Goal: Task Accomplishment & Management: Complete application form

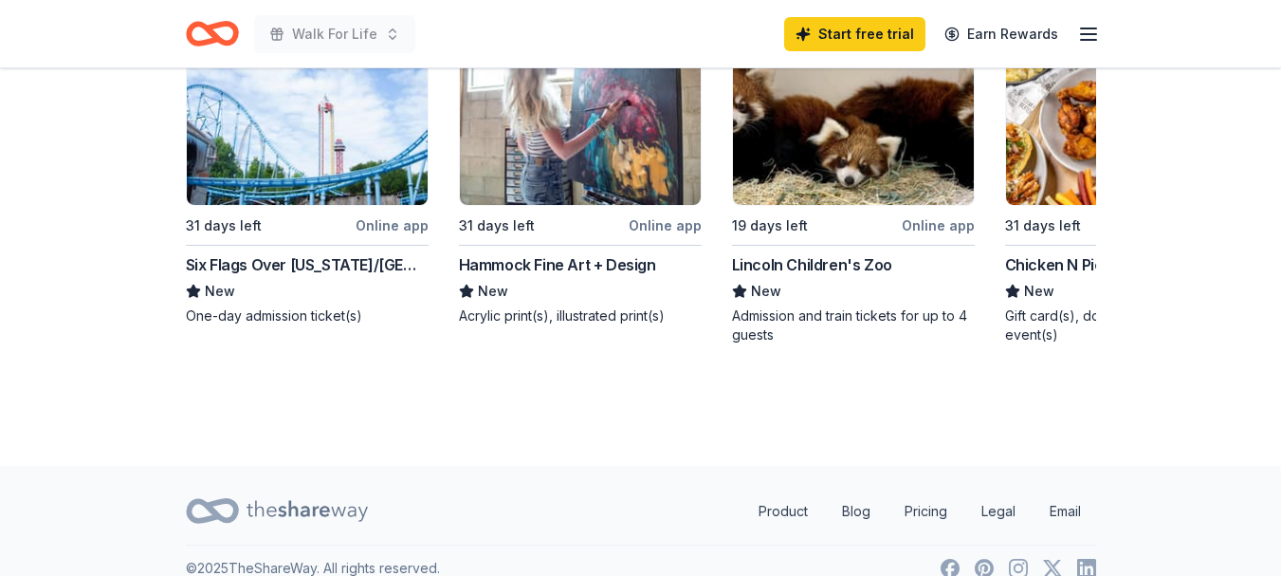
scroll to position [1914, 0]
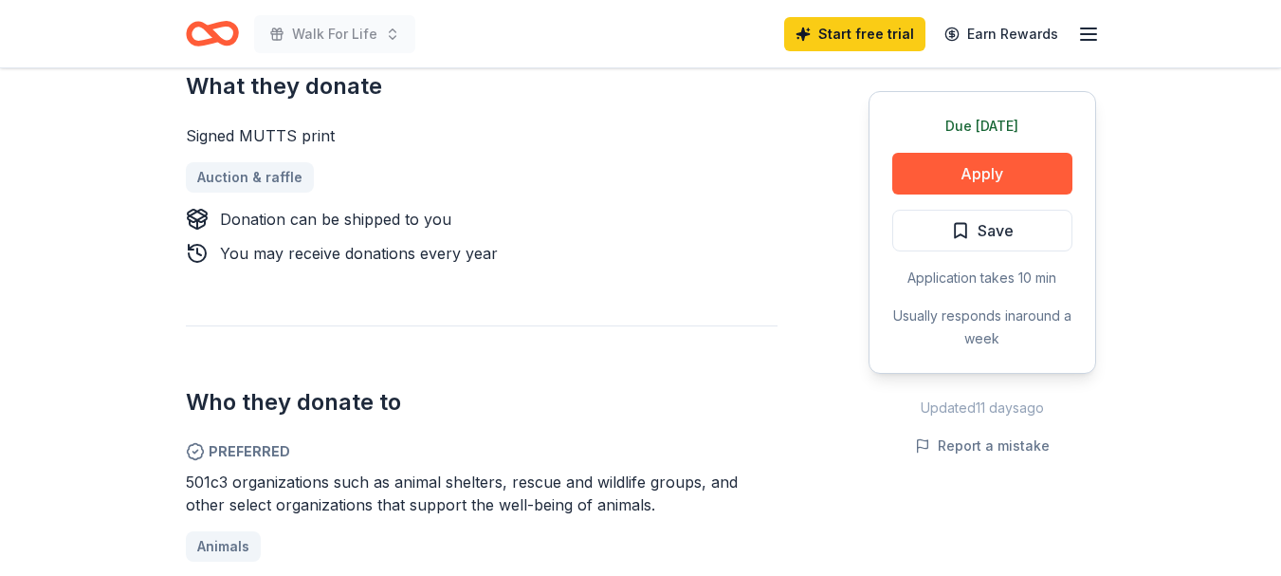
scroll to position [860, 0]
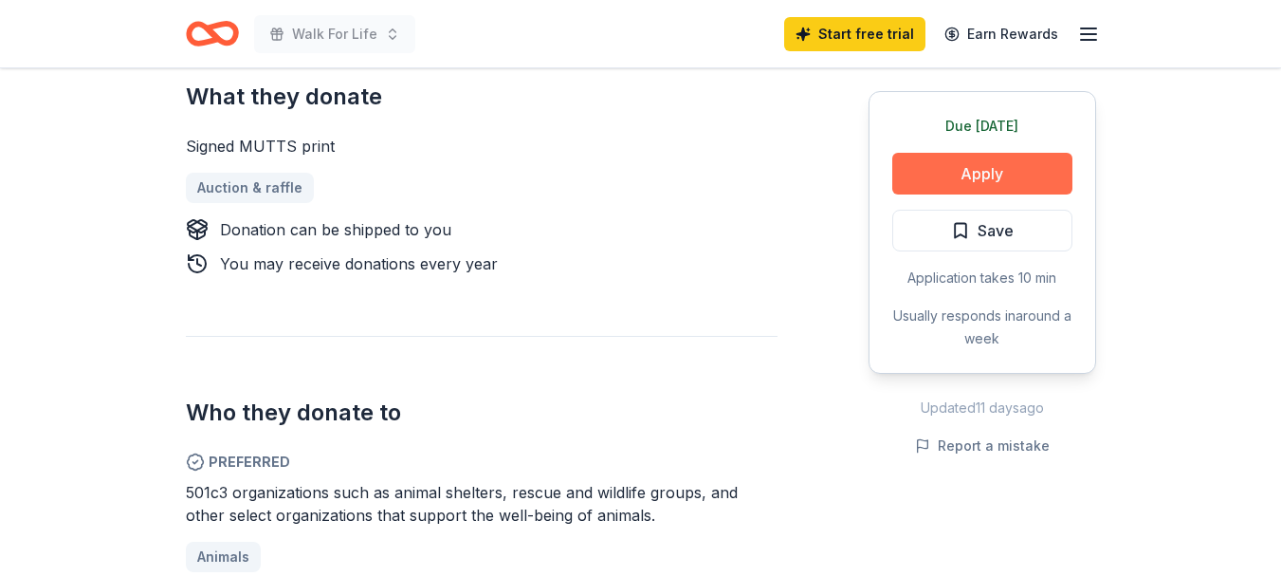
click at [983, 159] on button "Apply" at bounding box center [982, 174] width 180 height 42
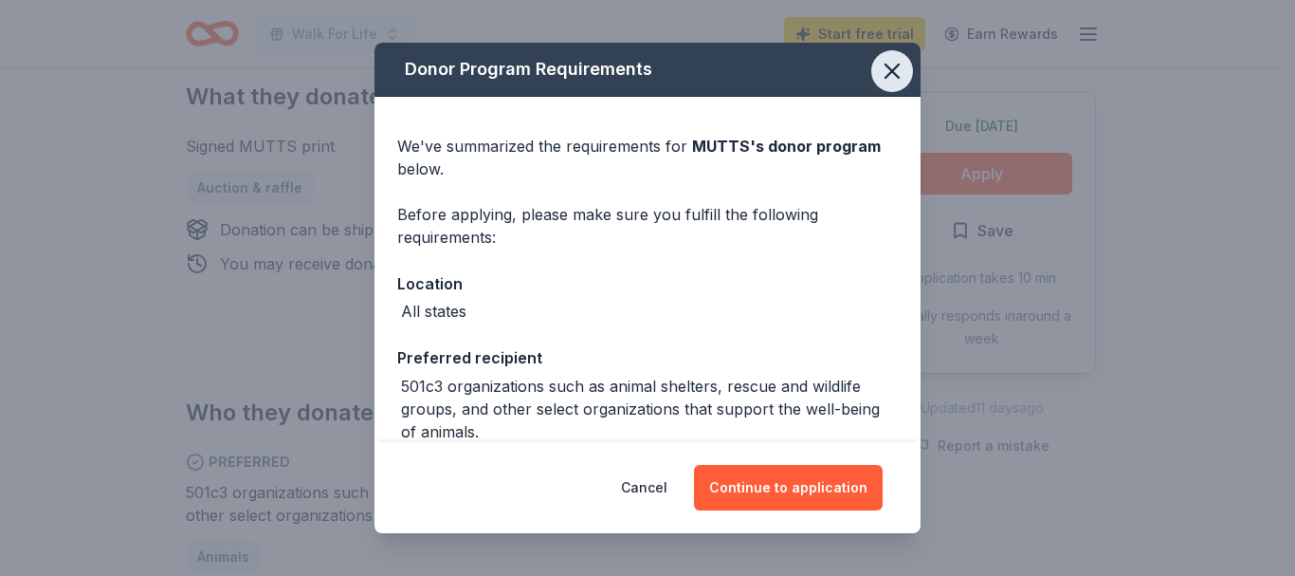
click at [886, 65] on icon "button" at bounding box center [892, 70] width 13 height 13
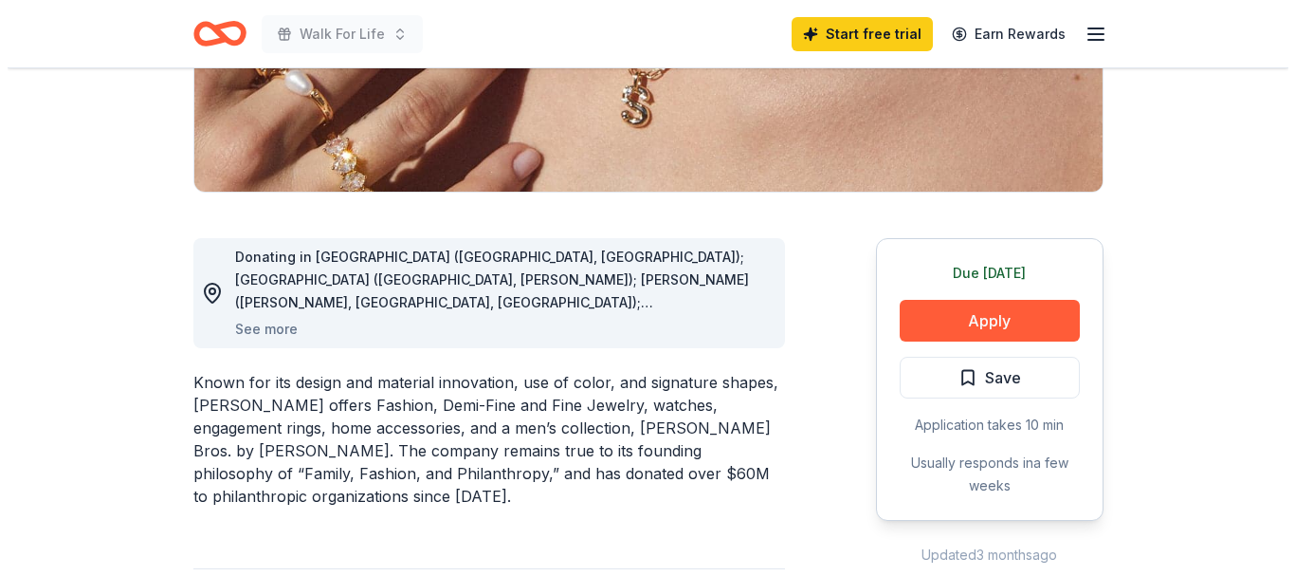
scroll to position [390, 0]
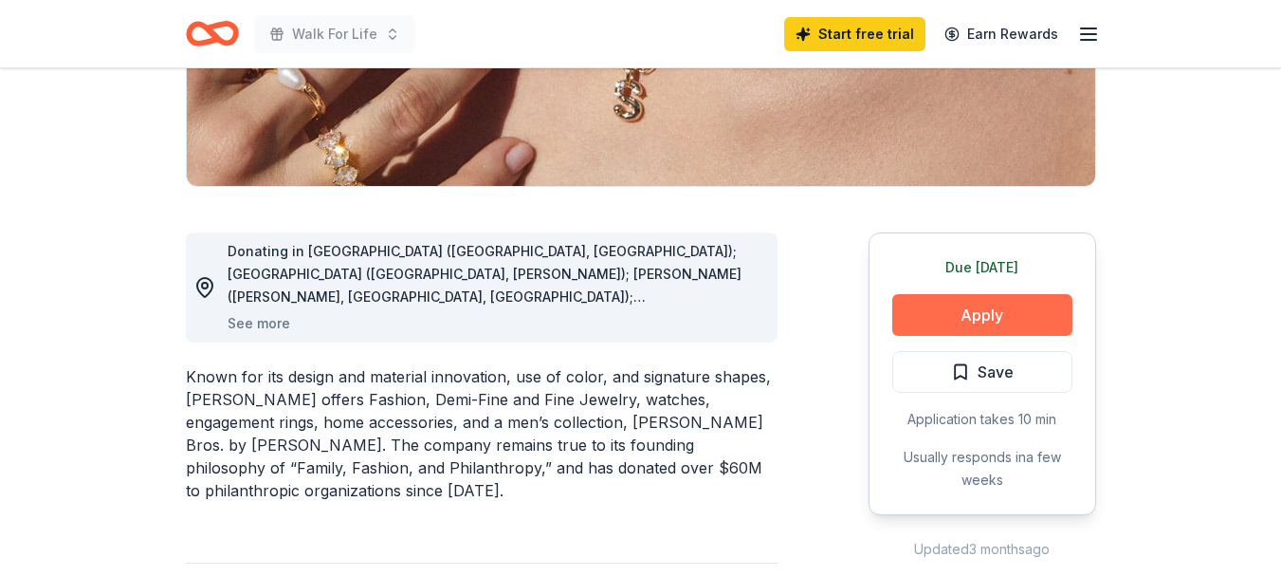
click at [958, 301] on button "Apply" at bounding box center [982, 315] width 180 height 42
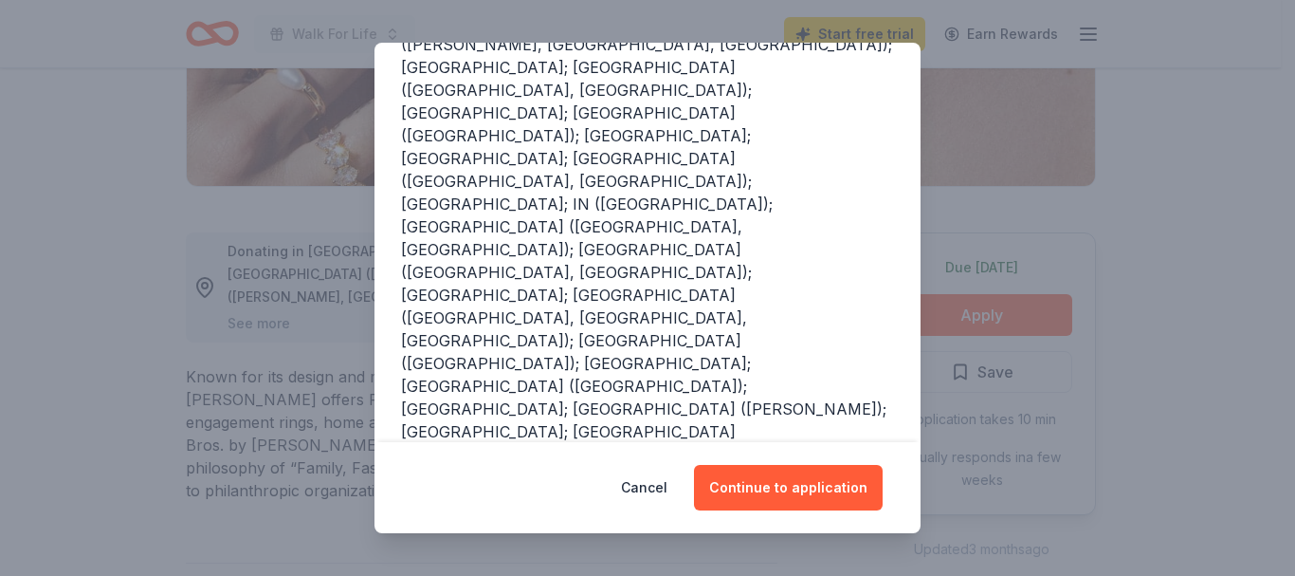
scroll to position [339, 0]
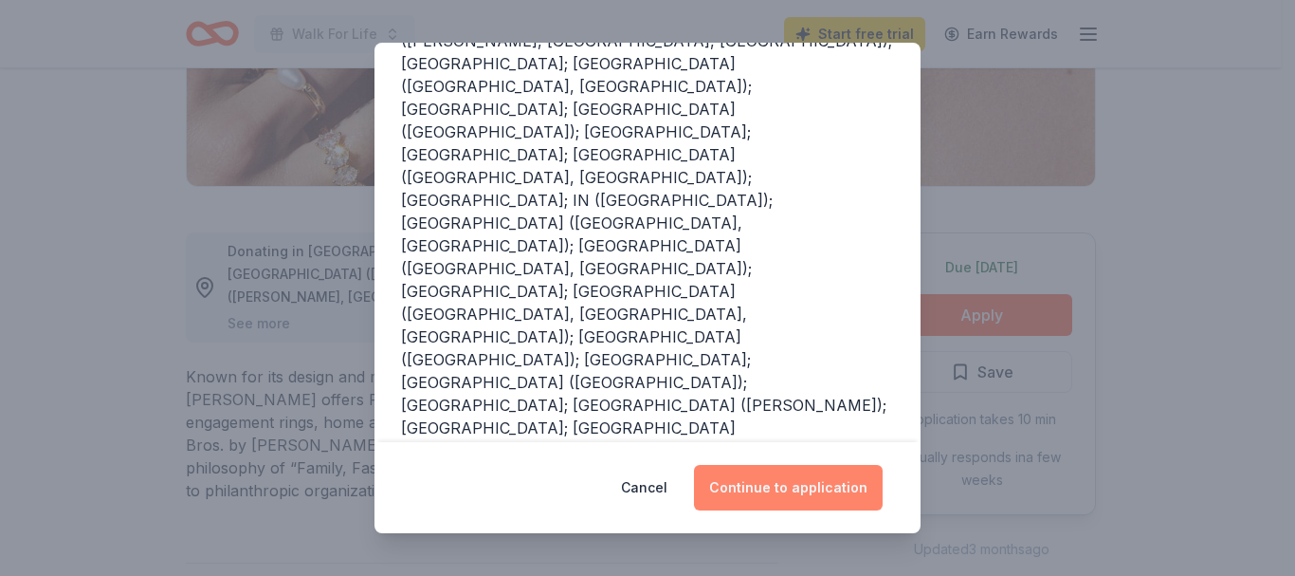
click at [793, 486] on button "Continue to application" at bounding box center [788, 488] width 189 height 46
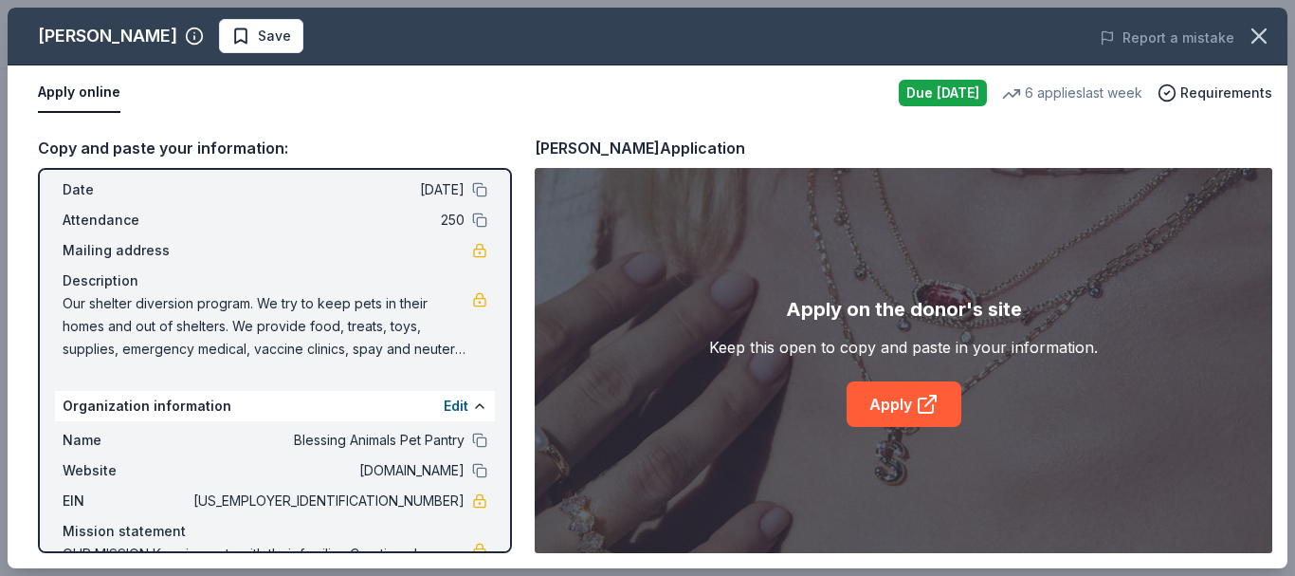
scroll to position [0, 0]
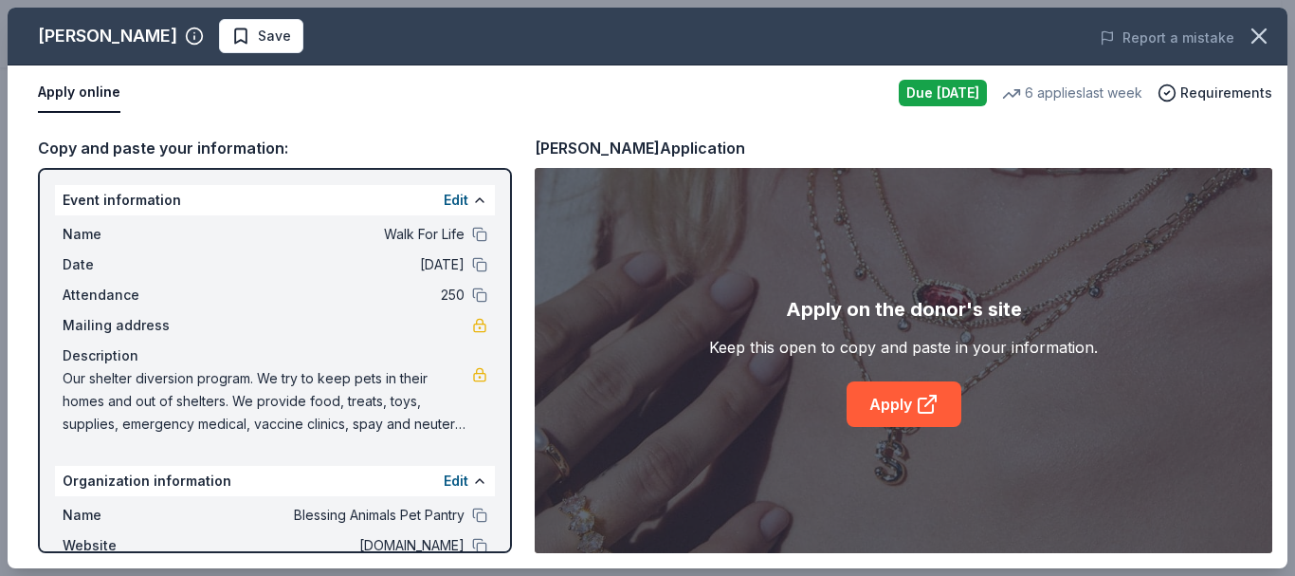
click at [167, 206] on div "Event information Edit" at bounding box center [275, 200] width 440 height 30
click at [444, 198] on button "Edit" at bounding box center [456, 200] width 25 height 23
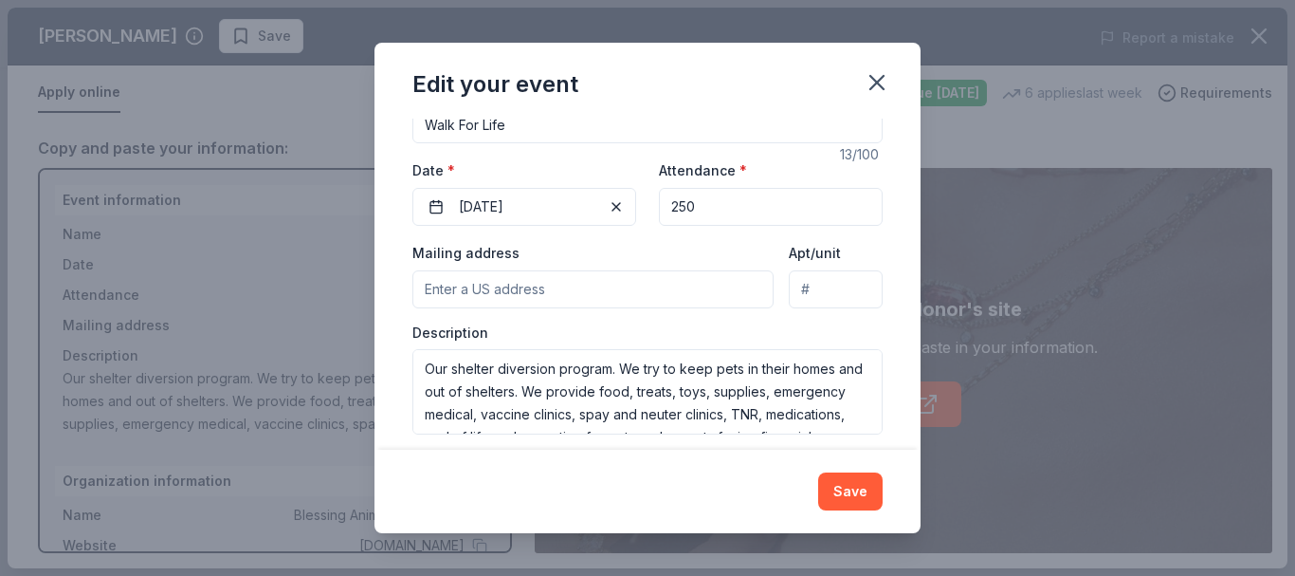
scroll to position [208, 0]
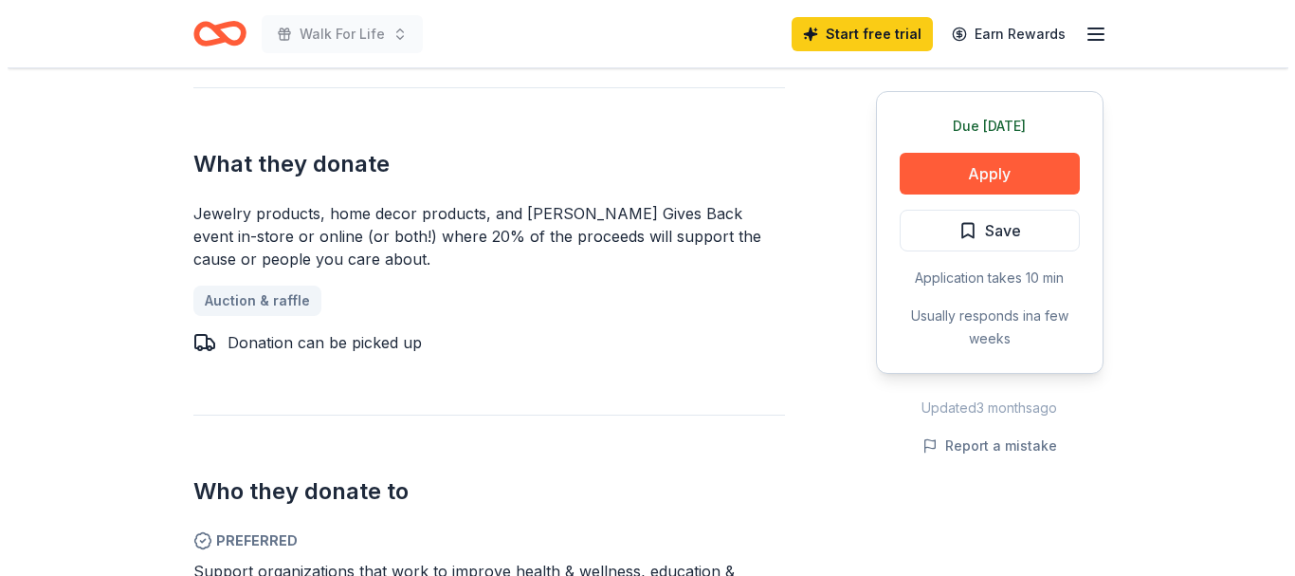
scroll to position [877, 0]
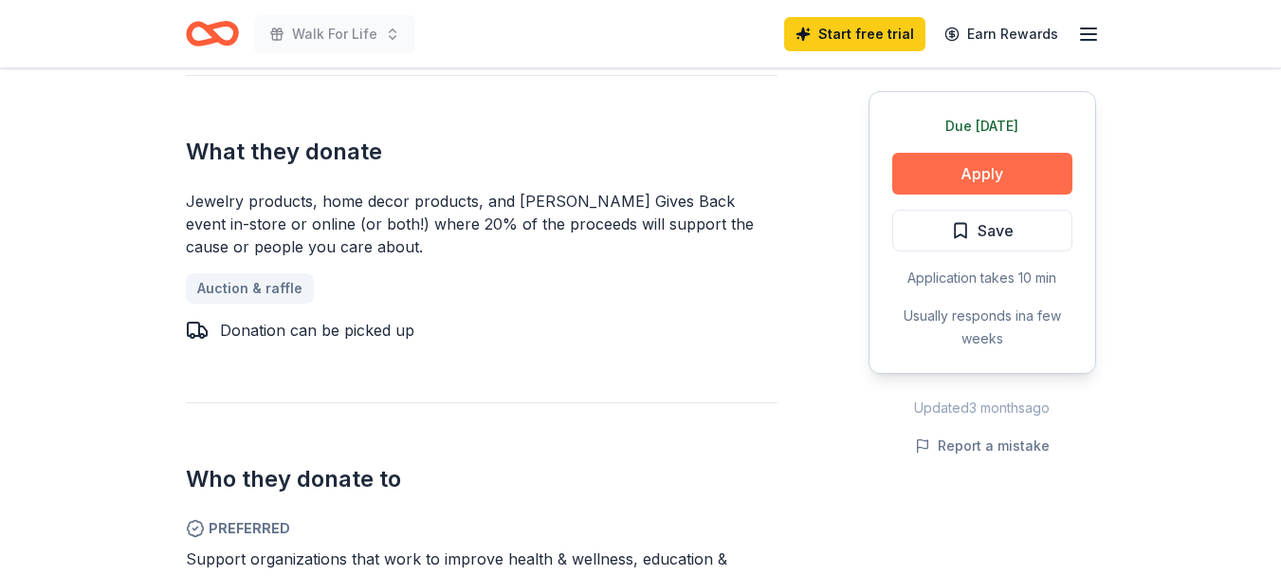
click at [1001, 170] on button "Apply" at bounding box center [982, 174] width 180 height 42
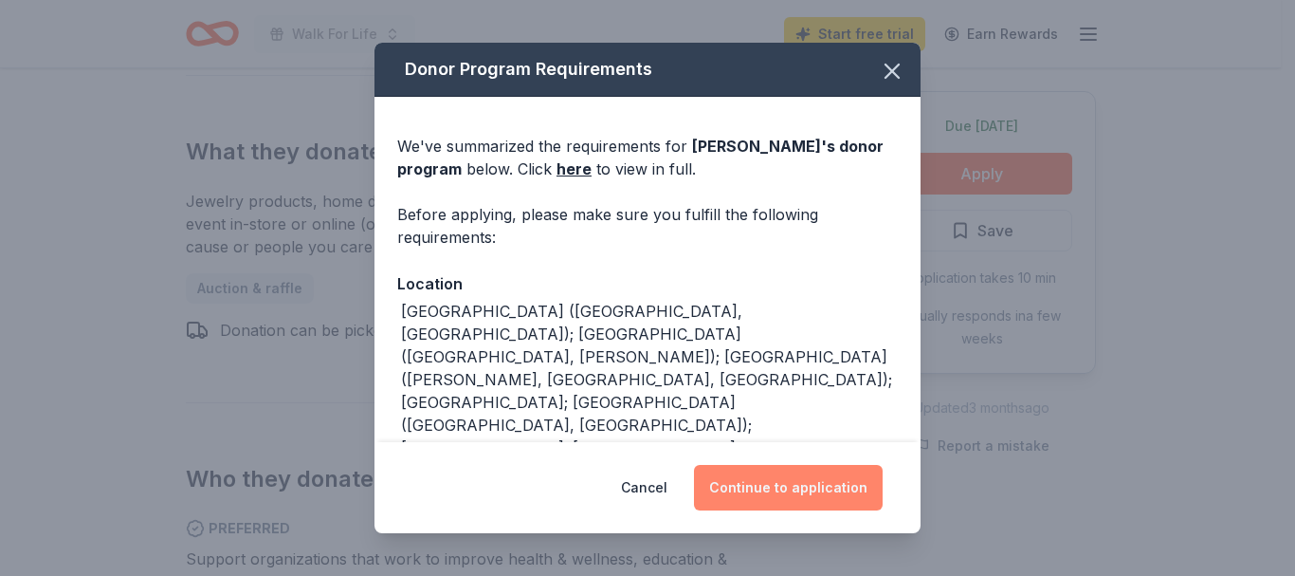
click at [770, 482] on button "Continue to application" at bounding box center [788, 488] width 189 height 46
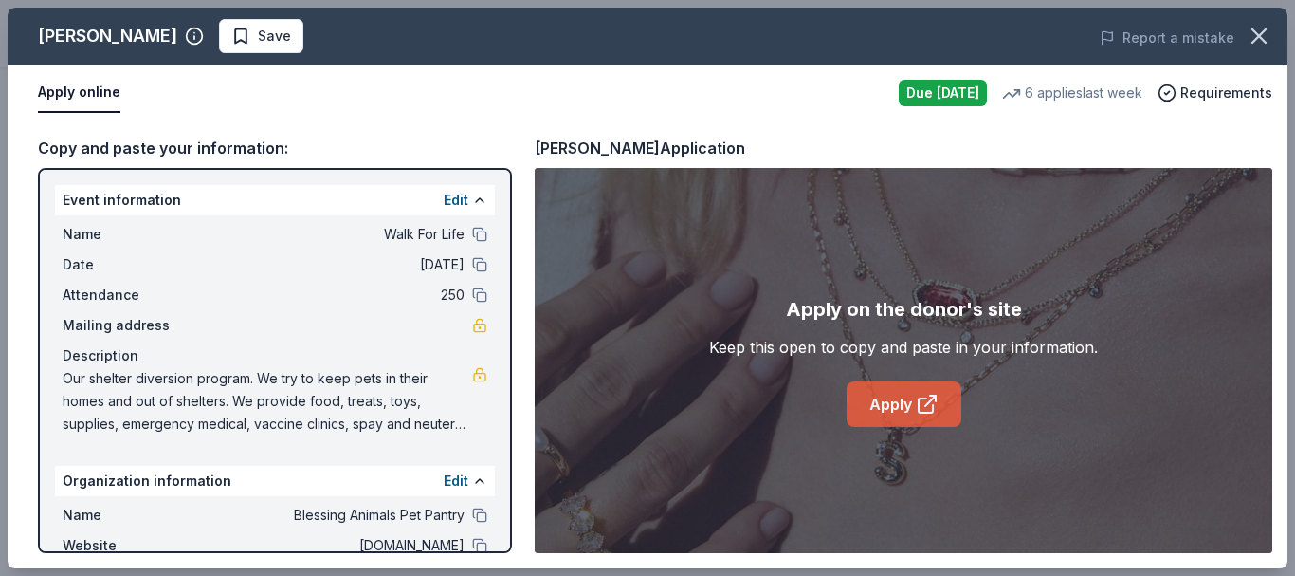
click at [880, 390] on link "Apply" at bounding box center [904, 404] width 115 height 46
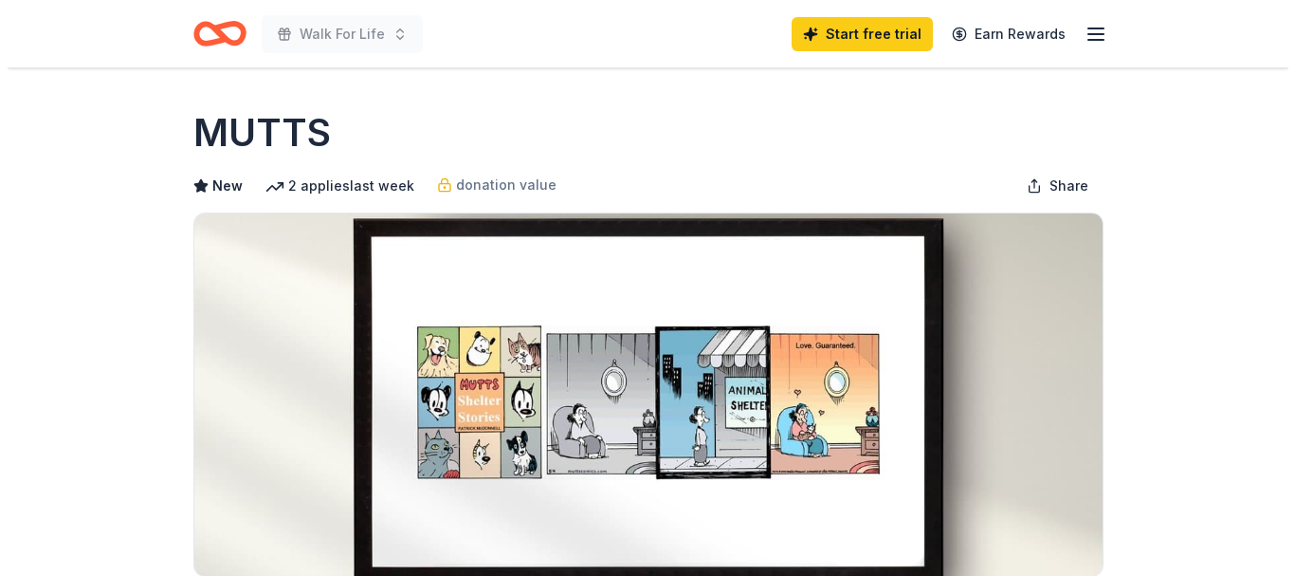
scroll to position [860, 0]
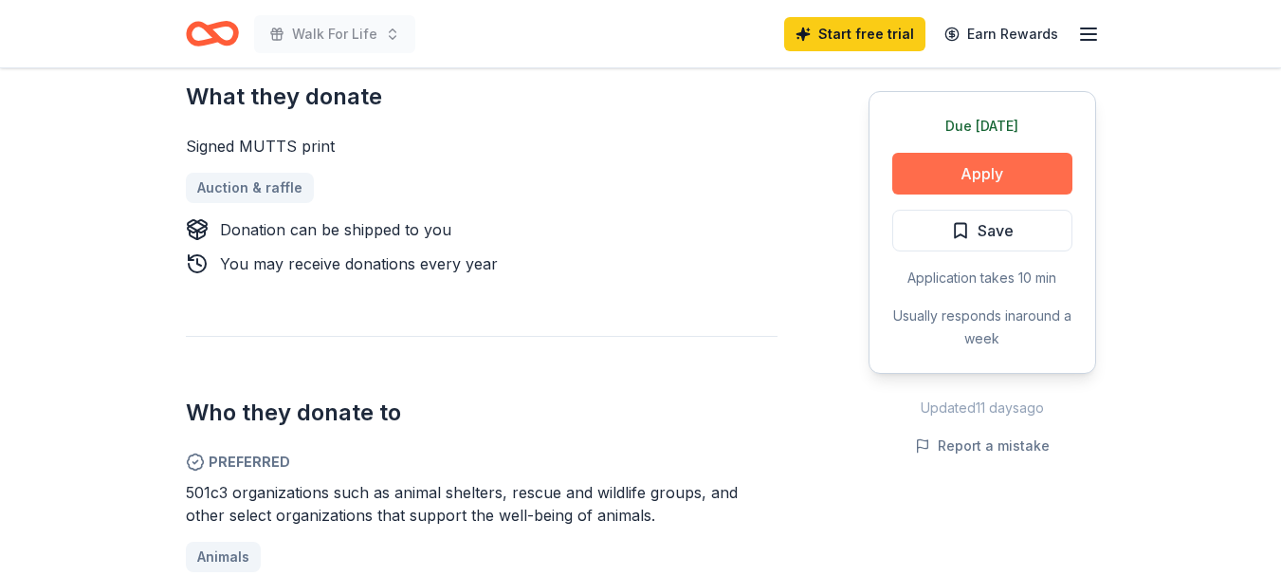
click at [977, 178] on button "Apply" at bounding box center [982, 174] width 180 height 42
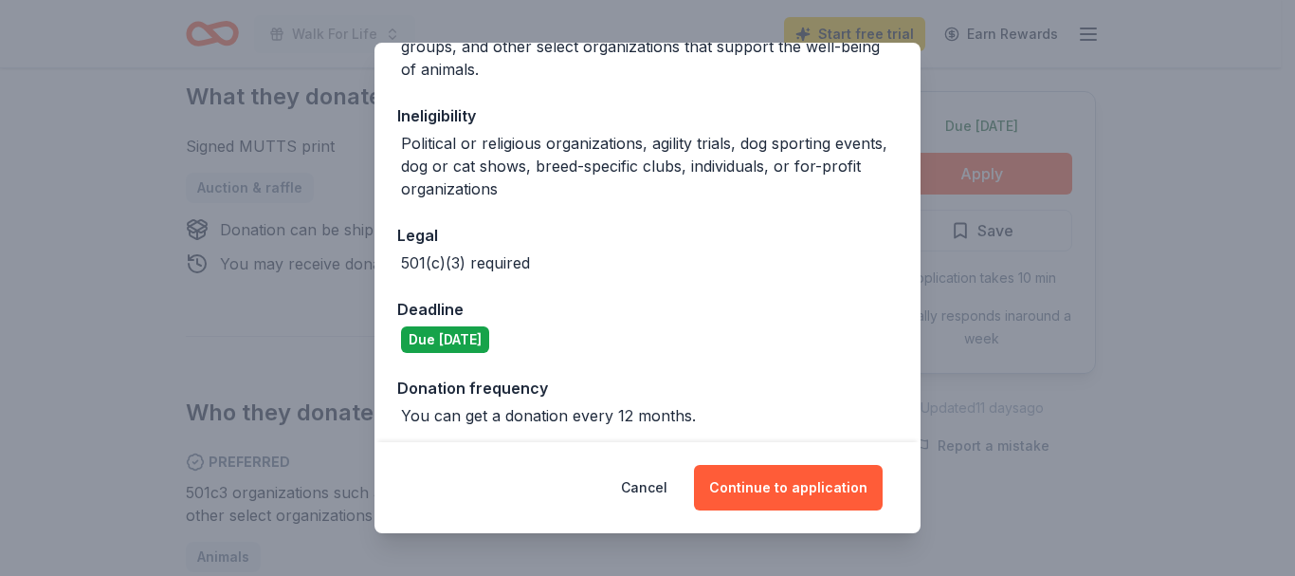
scroll to position [369, 0]
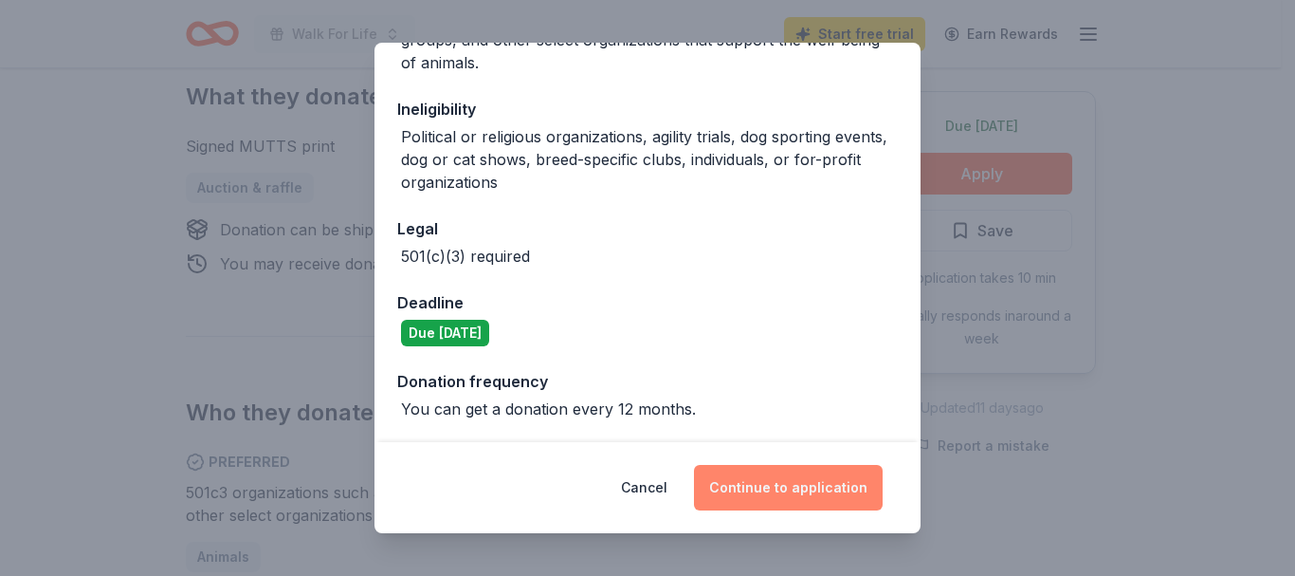
click at [807, 485] on button "Continue to application" at bounding box center [788, 488] width 189 height 46
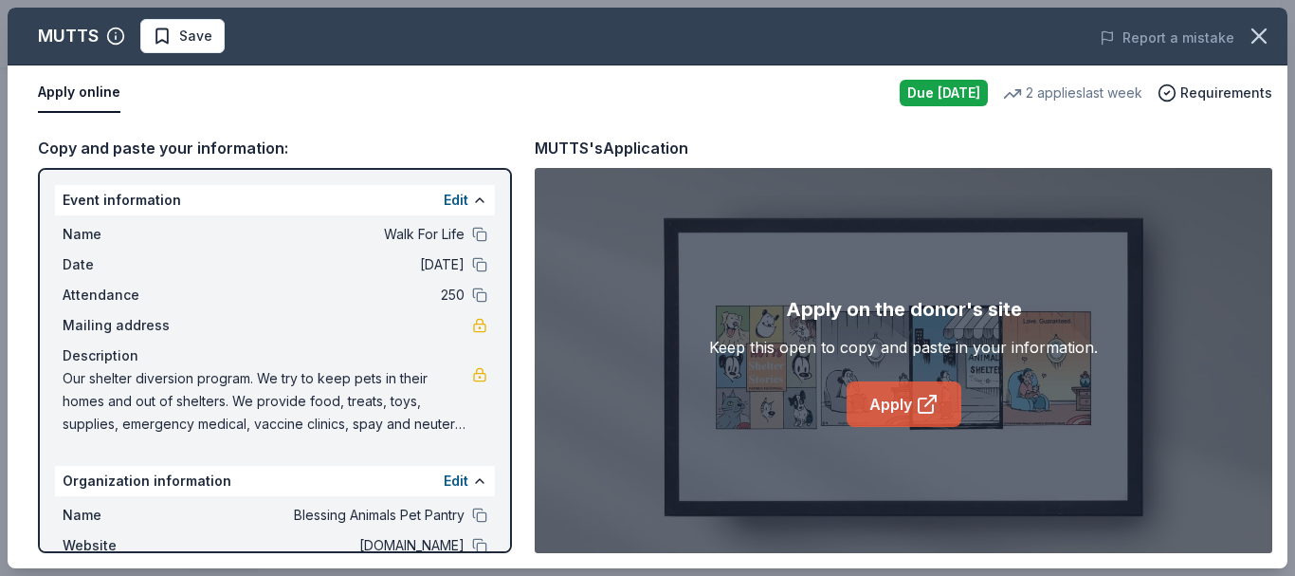
click at [897, 387] on link "Apply" at bounding box center [904, 404] width 115 height 46
click at [444, 200] on button "Edit" at bounding box center [456, 200] width 25 height 23
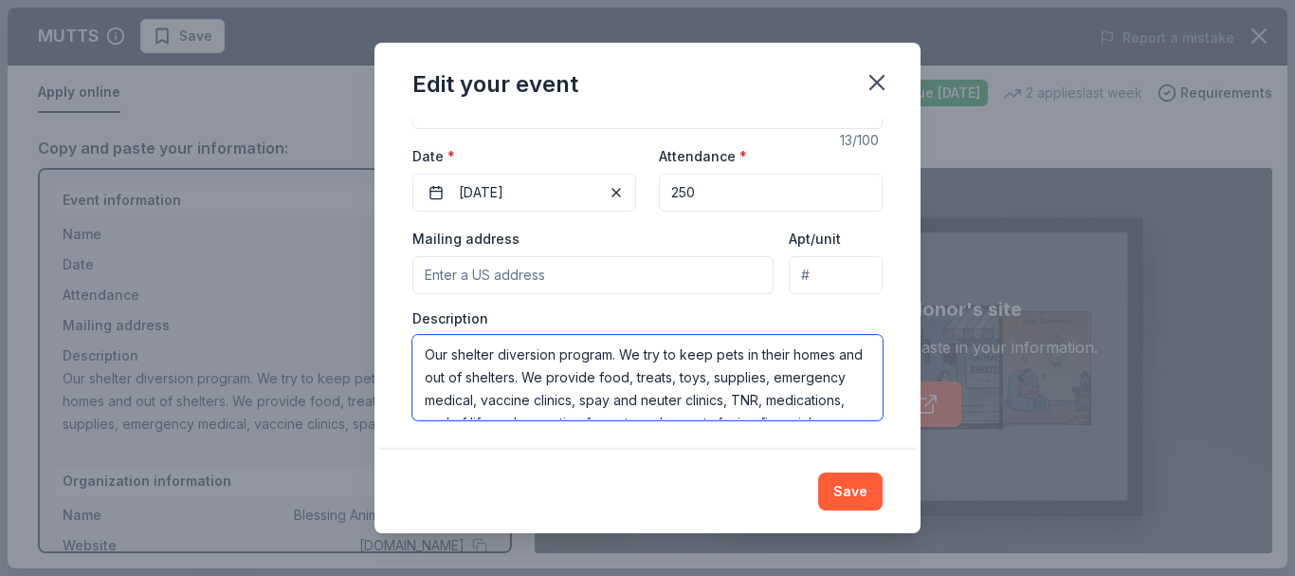
scroll to position [46, 0]
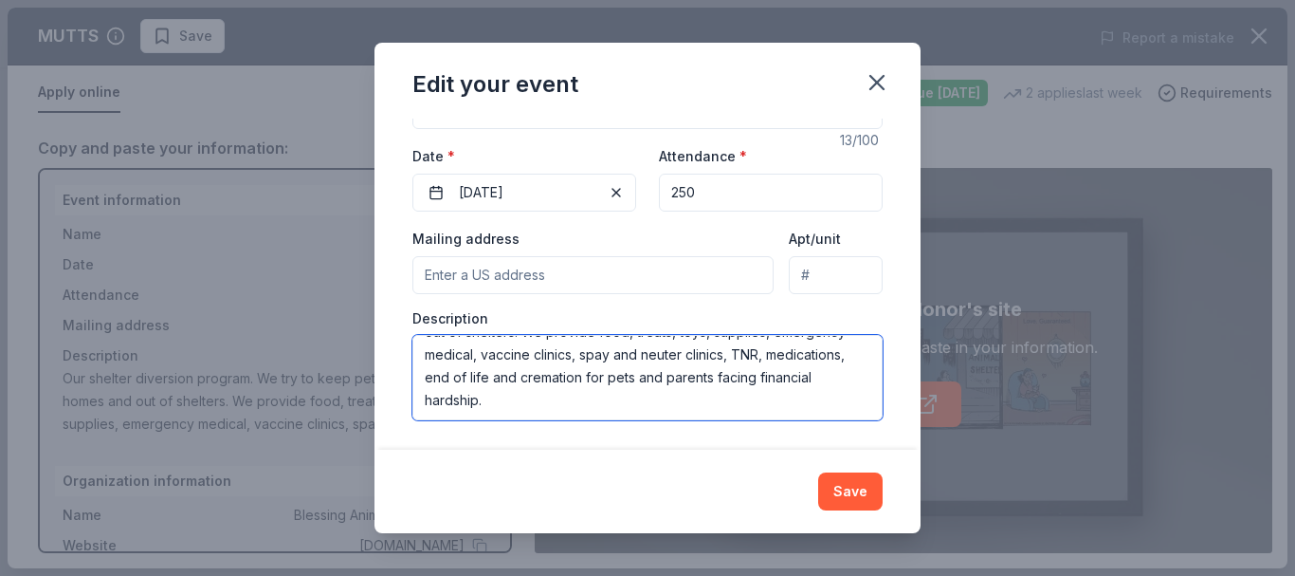
drag, startPoint x: 423, startPoint y: 355, endPoint x: 693, endPoint y: 413, distance: 276.6
click at [693, 413] on textarea "Our shelter diversion program. We try to keep pets in their homes and out of sh…" at bounding box center [647, 377] width 470 height 85
